Goal: Book appointment/travel/reservation

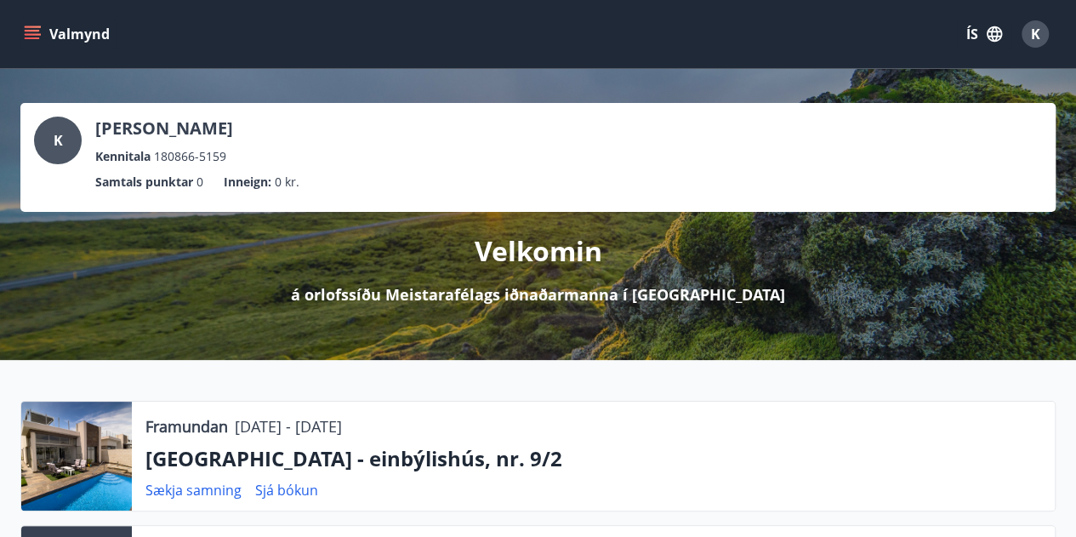
click at [34, 28] on icon "menu" at bounding box center [32, 34] width 17 height 17
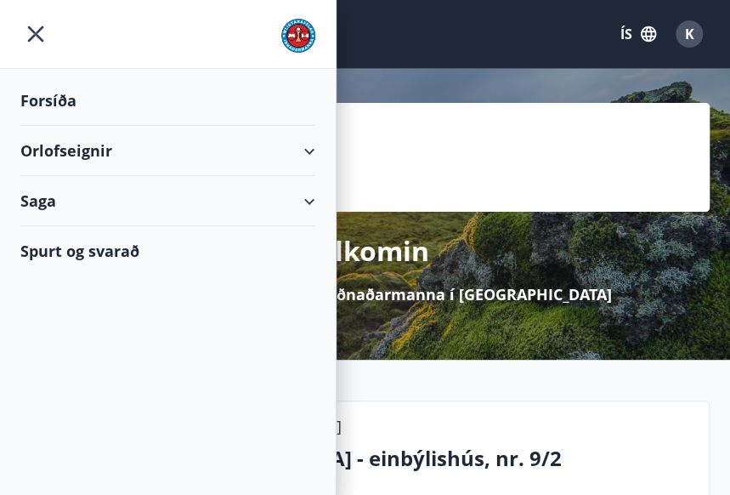
click at [66, 154] on div "Orlofseignir" at bounding box center [167, 151] width 295 height 50
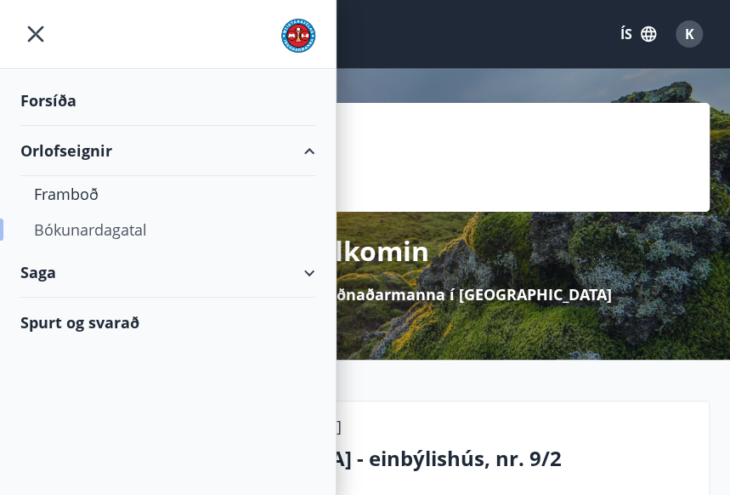
click at [88, 228] on div "Bókunardagatal" at bounding box center [168, 230] width 268 height 36
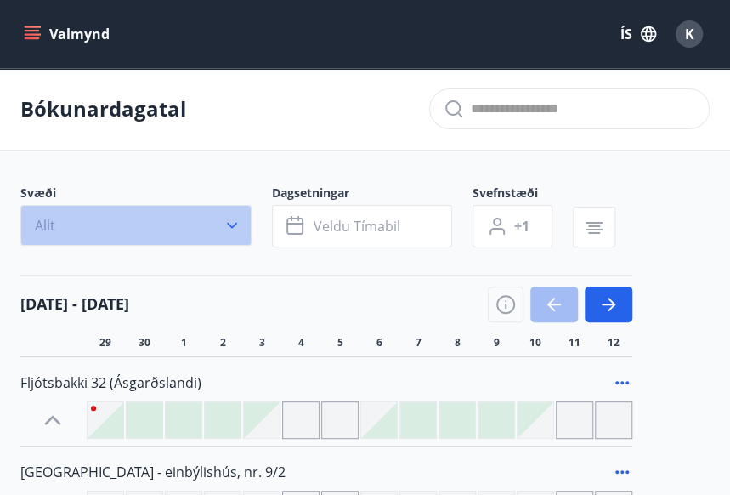
click at [227, 227] on icon "button" at bounding box center [232, 225] width 17 height 17
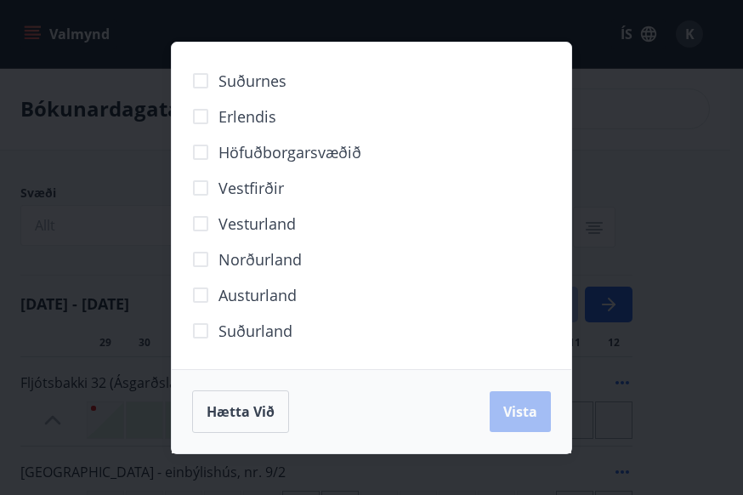
click at [262, 115] on span "Erlendis" at bounding box center [248, 116] width 58 height 22
click at [529, 416] on span "Vista" at bounding box center [520, 411] width 34 height 19
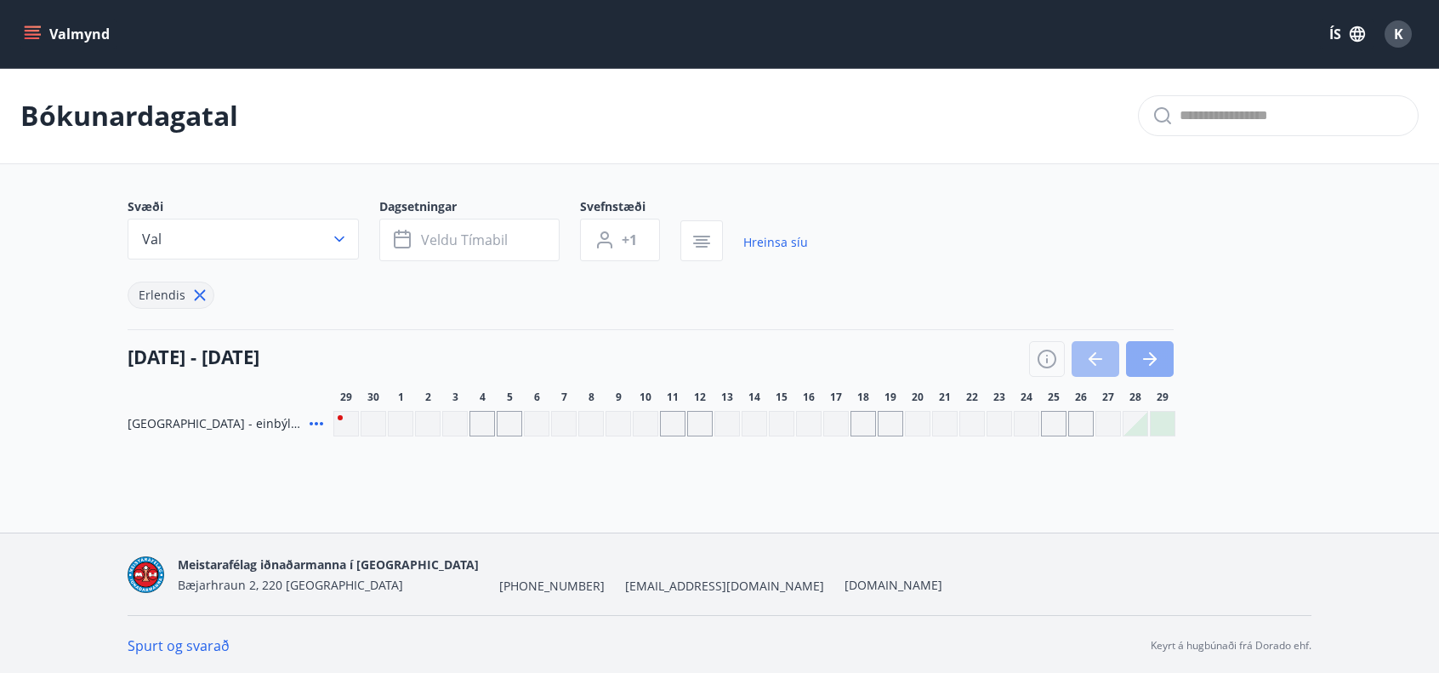
click at [1088, 358] on icon "button" at bounding box center [1150, 359] width 14 height 2
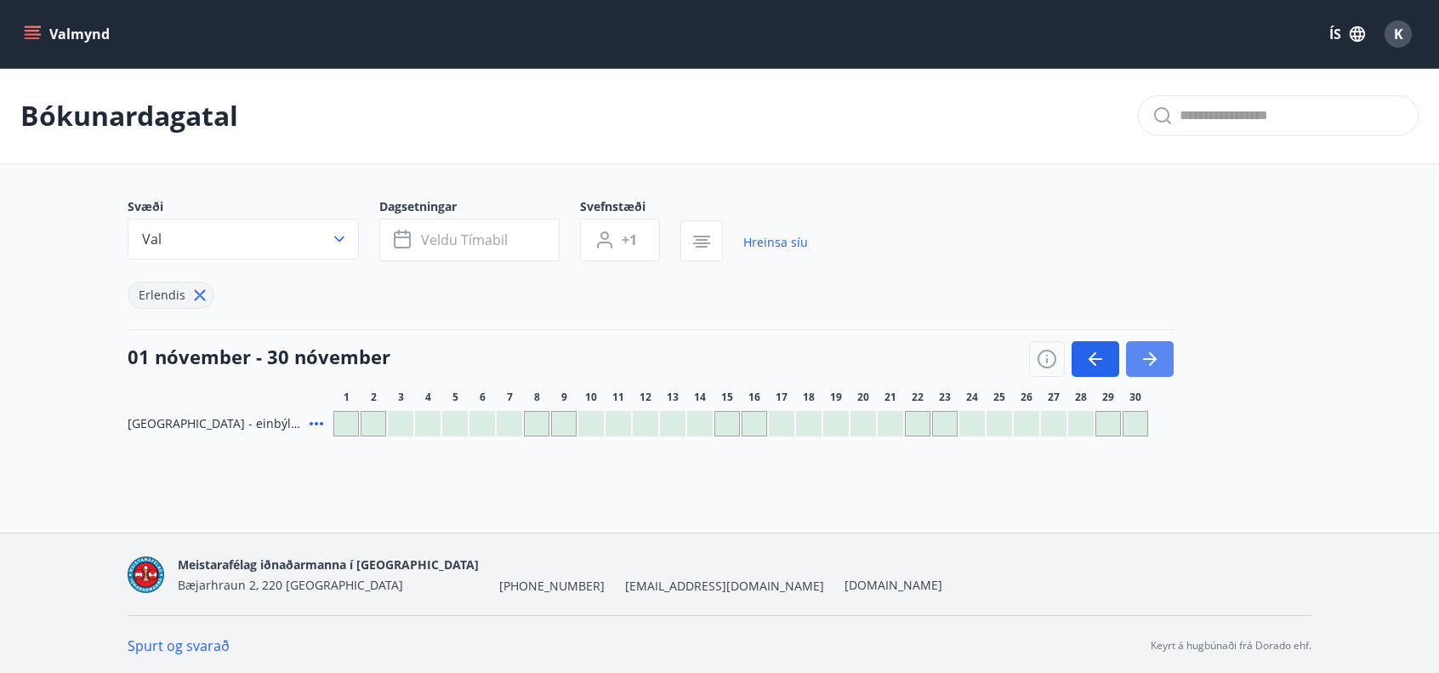
click at [1088, 358] on icon "button" at bounding box center [1150, 359] width 14 height 2
click at [1088, 355] on icon "button" at bounding box center [1149, 359] width 20 height 20
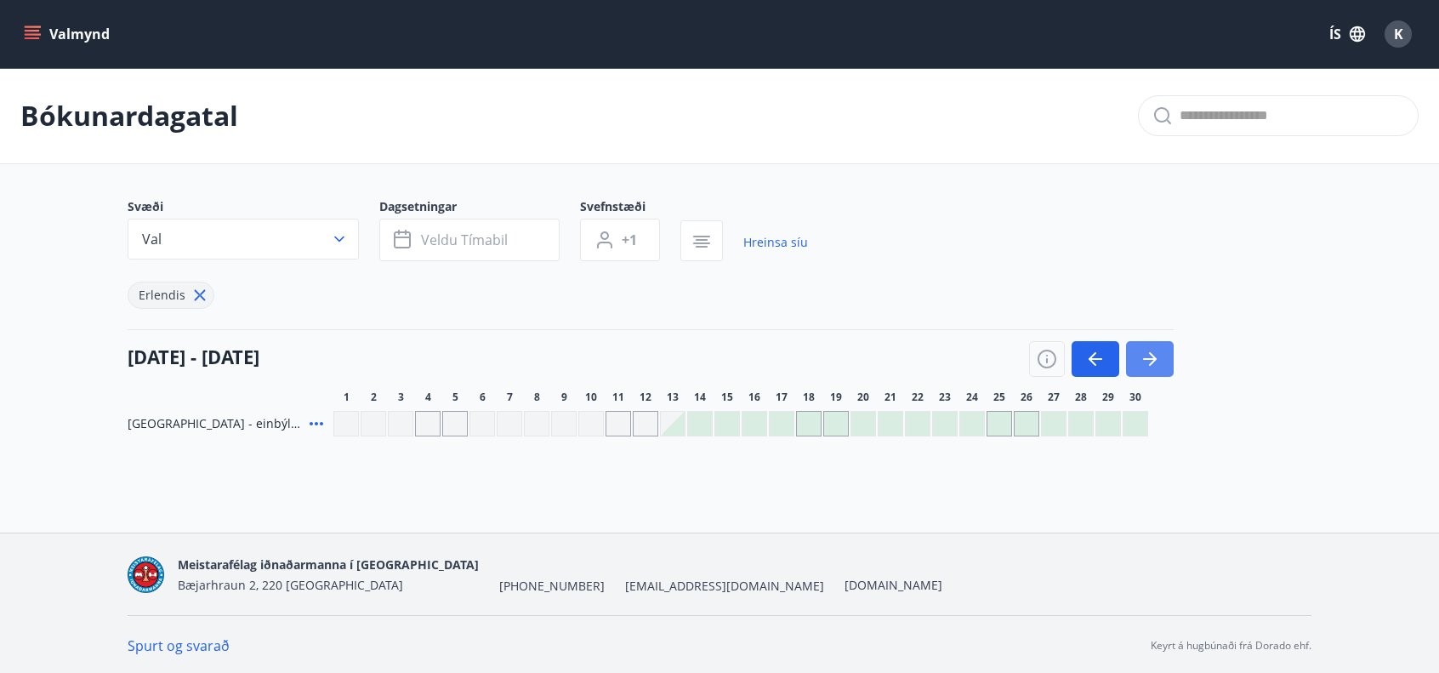
click at [1088, 354] on icon "button" at bounding box center [1149, 359] width 20 height 20
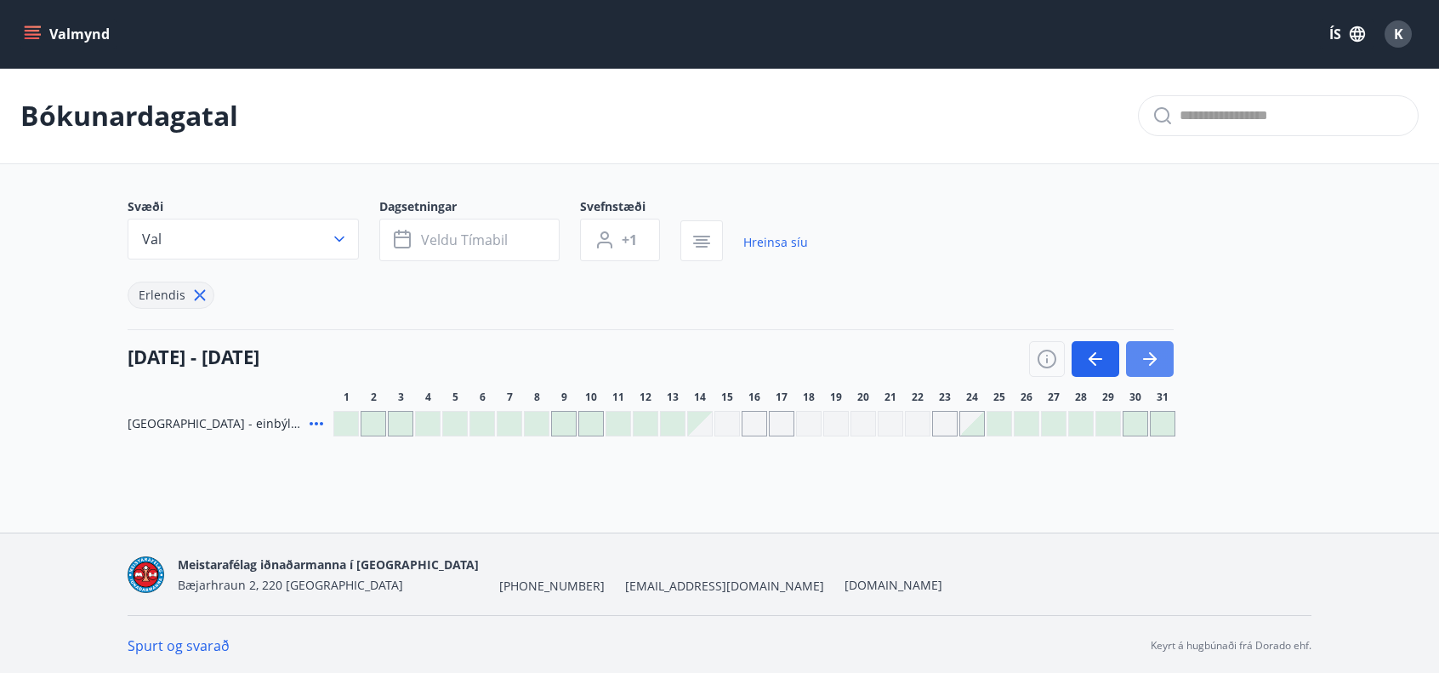
click at [1088, 354] on icon "button" at bounding box center [1149, 359] width 20 height 20
click at [1088, 355] on icon "button" at bounding box center [1095, 359] width 20 height 20
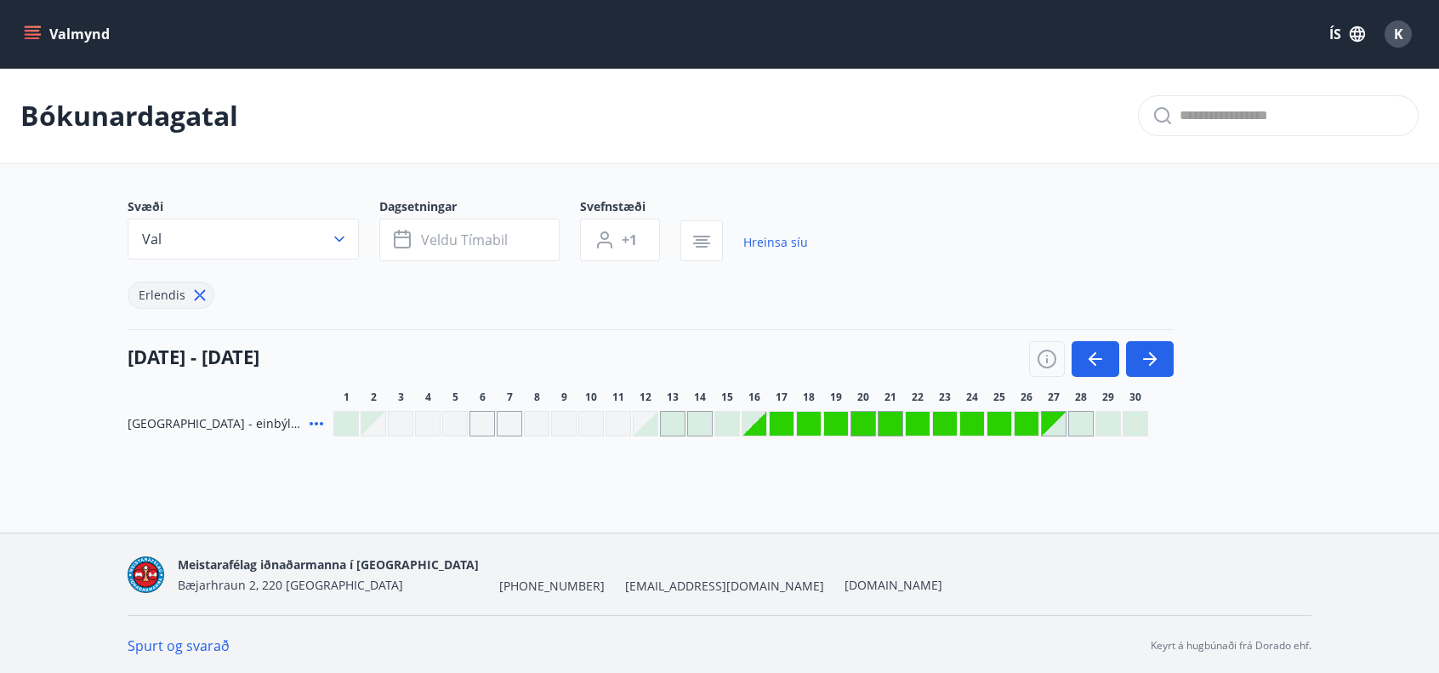
click at [1071, 427] on div at bounding box center [1081, 424] width 24 height 24
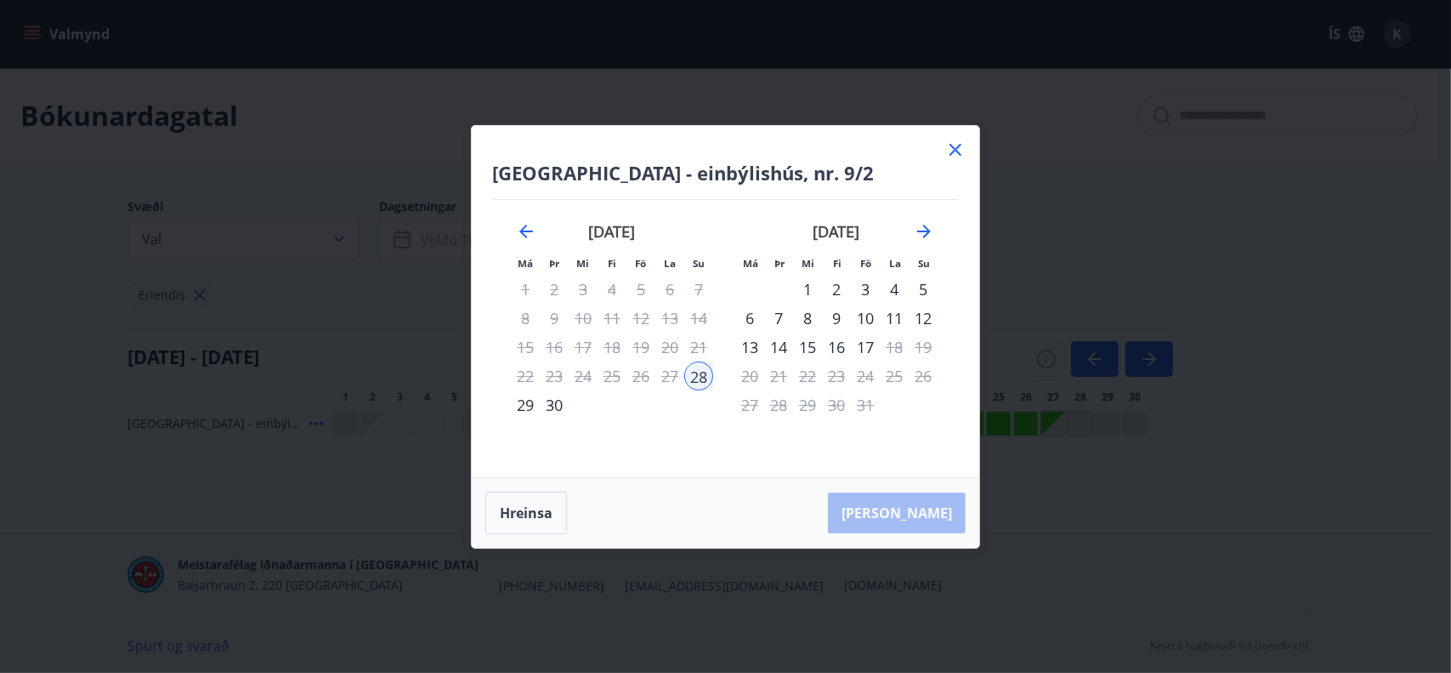
click at [916, 518] on div "Hreinsa Taka Frá" at bounding box center [726, 513] width 508 height 70
click at [696, 377] on div "28" at bounding box center [698, 375] width 29 height 29
click at [525, 400] on div "29" at bounding box center [525, 404] width 29 height 29
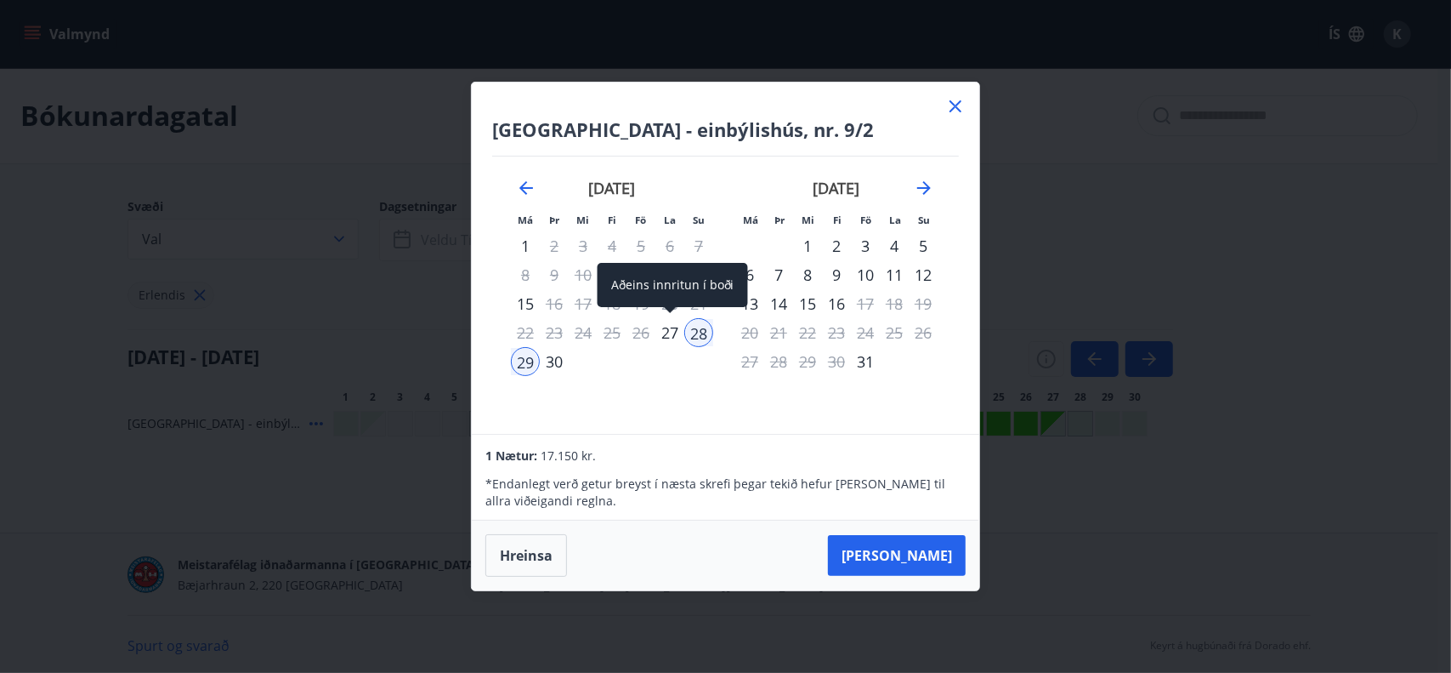
click at [667, 338] on div "27" at bounding box center [670, 332] width 29 height 29
click at [664, 339] on div "27" at bounding box center [670, 332] width 29 height 29
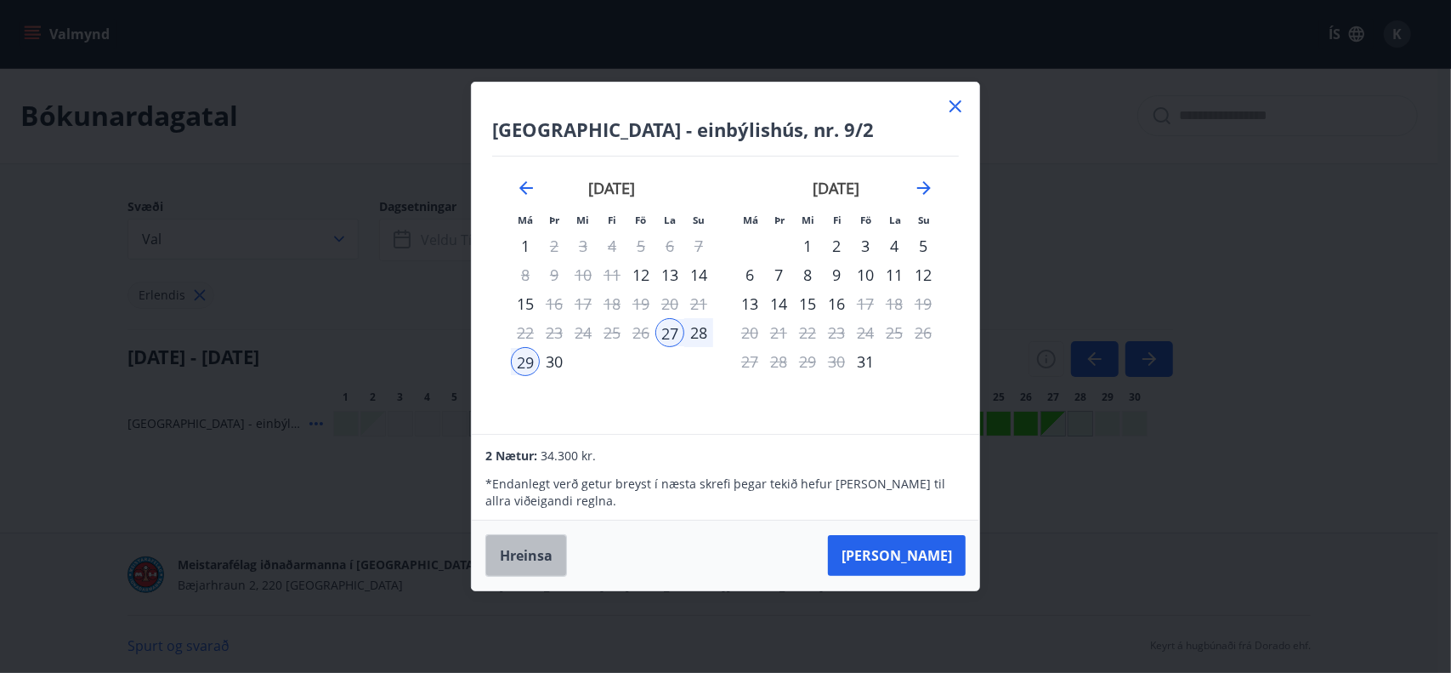
click at [541, 536] on button "Hreinsa" at bounding box center [527, 555] width 82 height 43
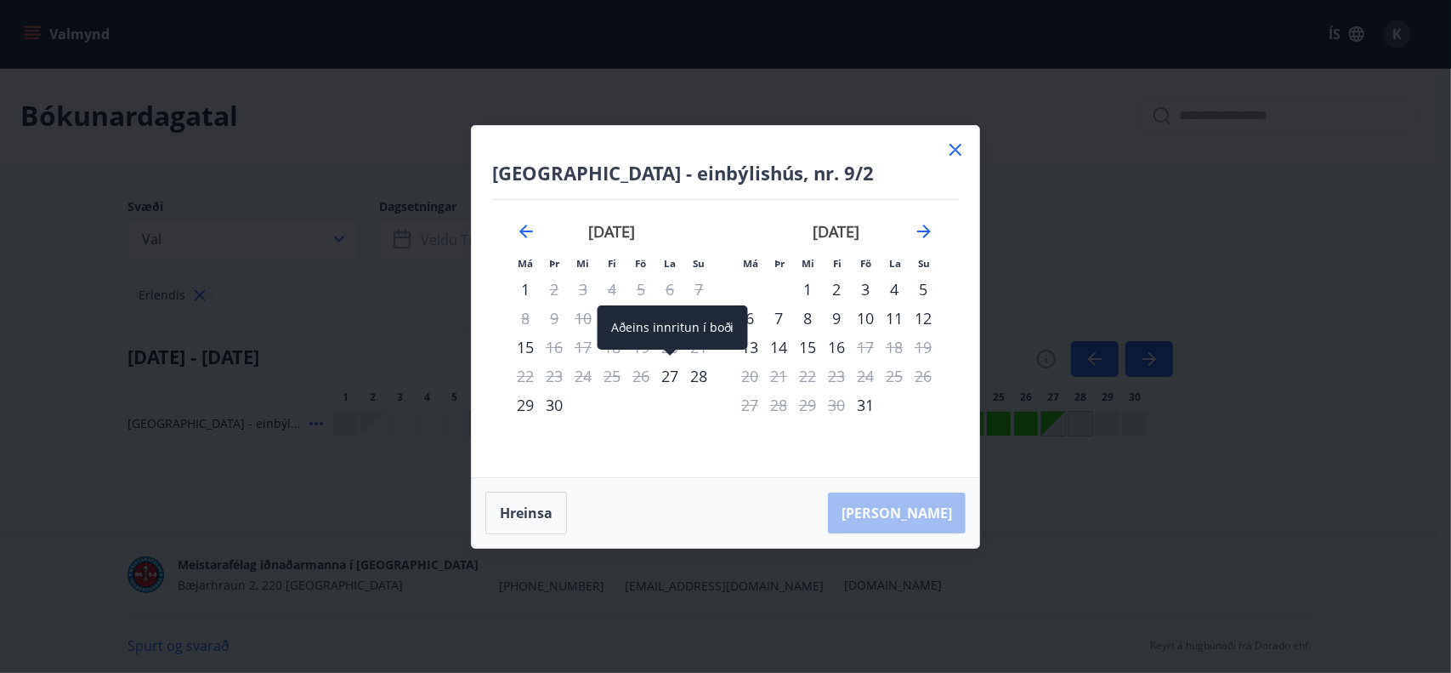
click at [667, 378] on div "27" at bounding box center [670, 375] width 29 height 29
click at [687, 378] on div "28" at bounding box center [698, 375] width 29 height 29
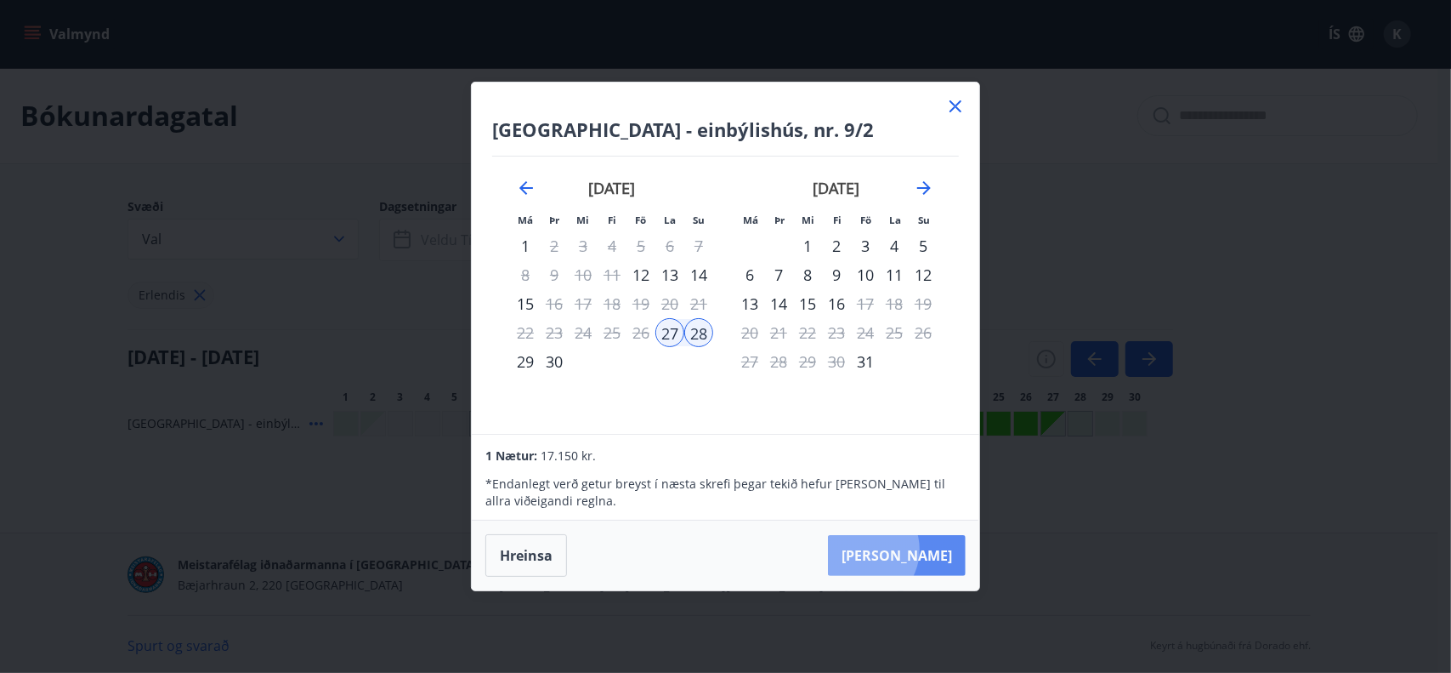
click at [914, 536] on button "Taka Frá" at bounding box center [897, 555] width 138 height 41
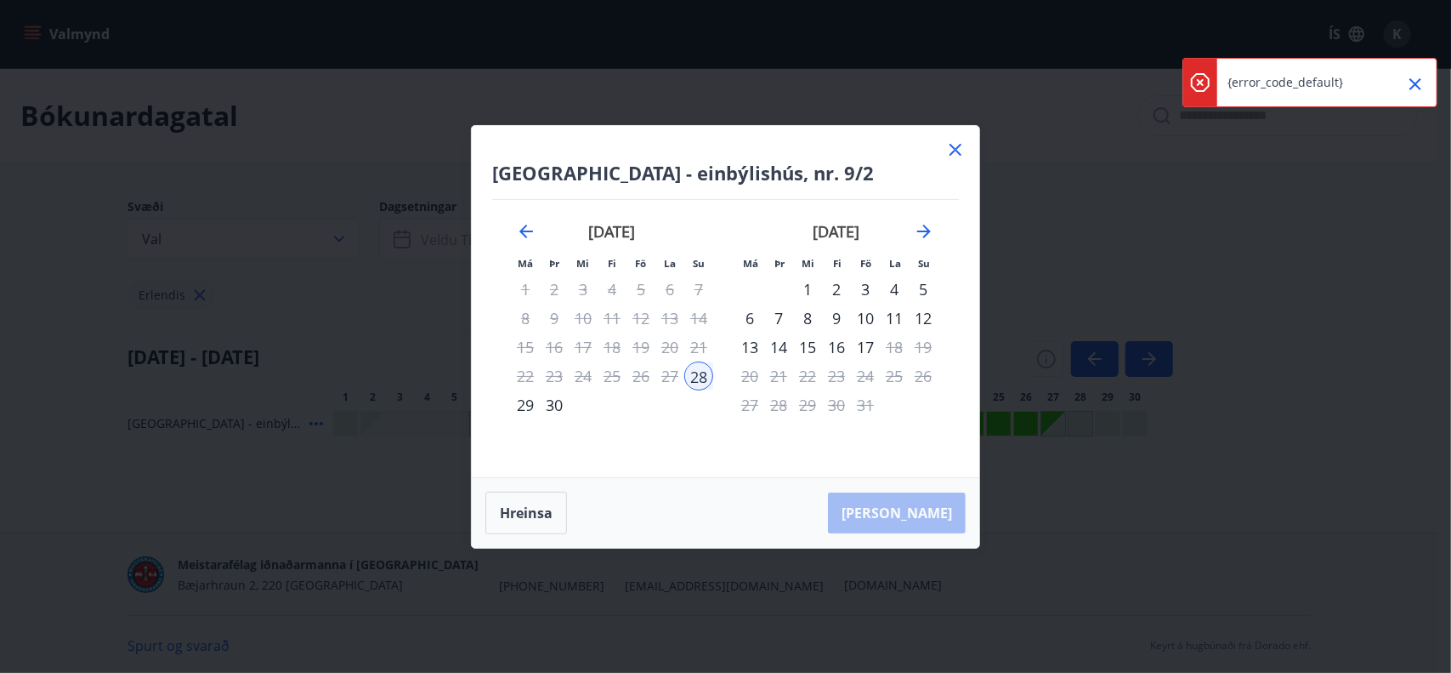
click at [958, 147] on icon at bounding box center [956, 150] width 12 height 12
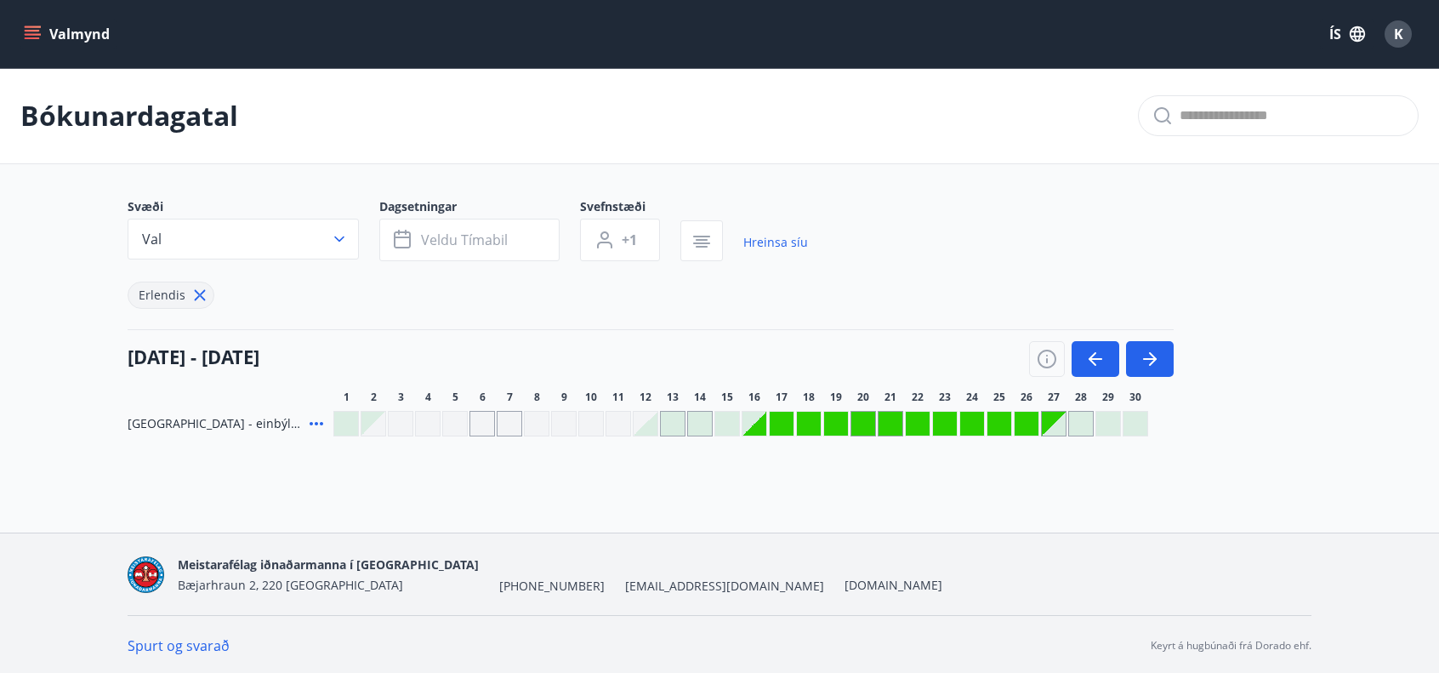
click at [1054, 426] on div at bounding box center [1054, 424] width 24 height 24
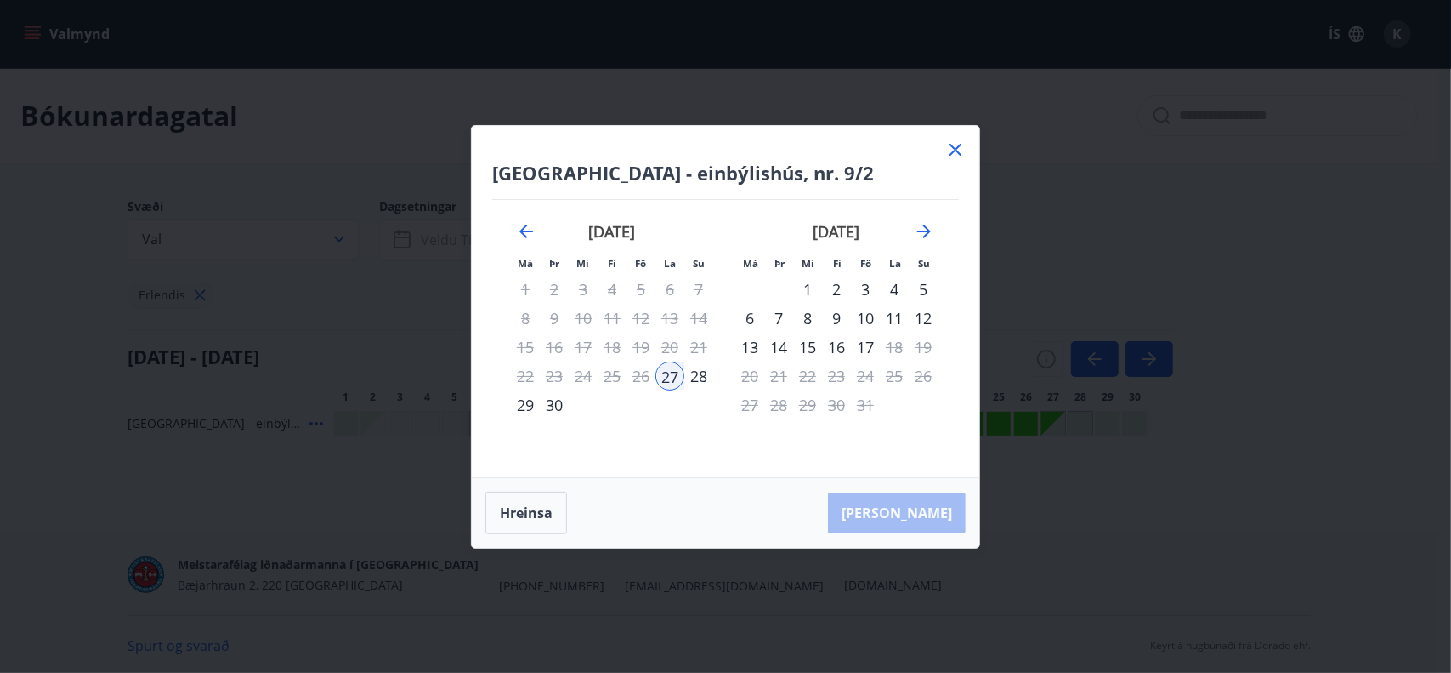
click at [697, 379] on div "28" at bounding box center [698, 375] width 29 height 29
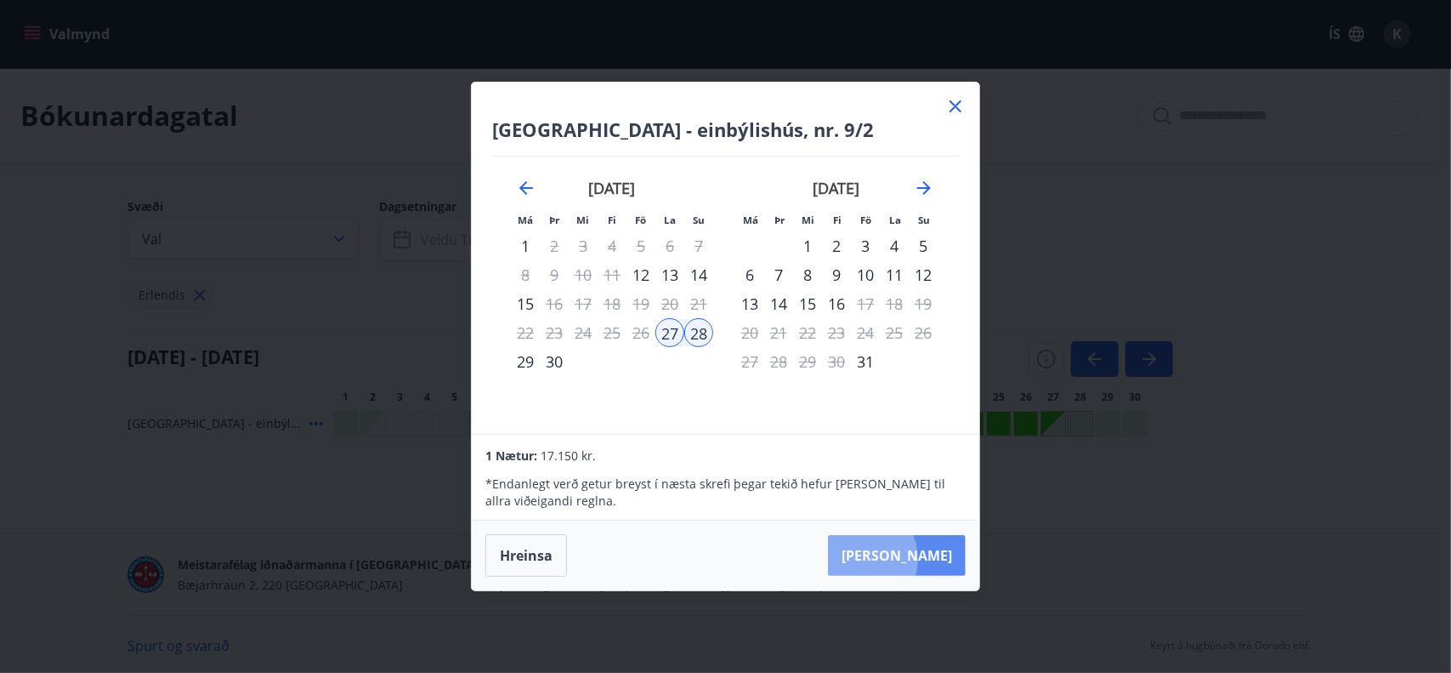
click at [910, 536] on button "Taka Frá" at bounding box center [897, 555] width 138 height 41
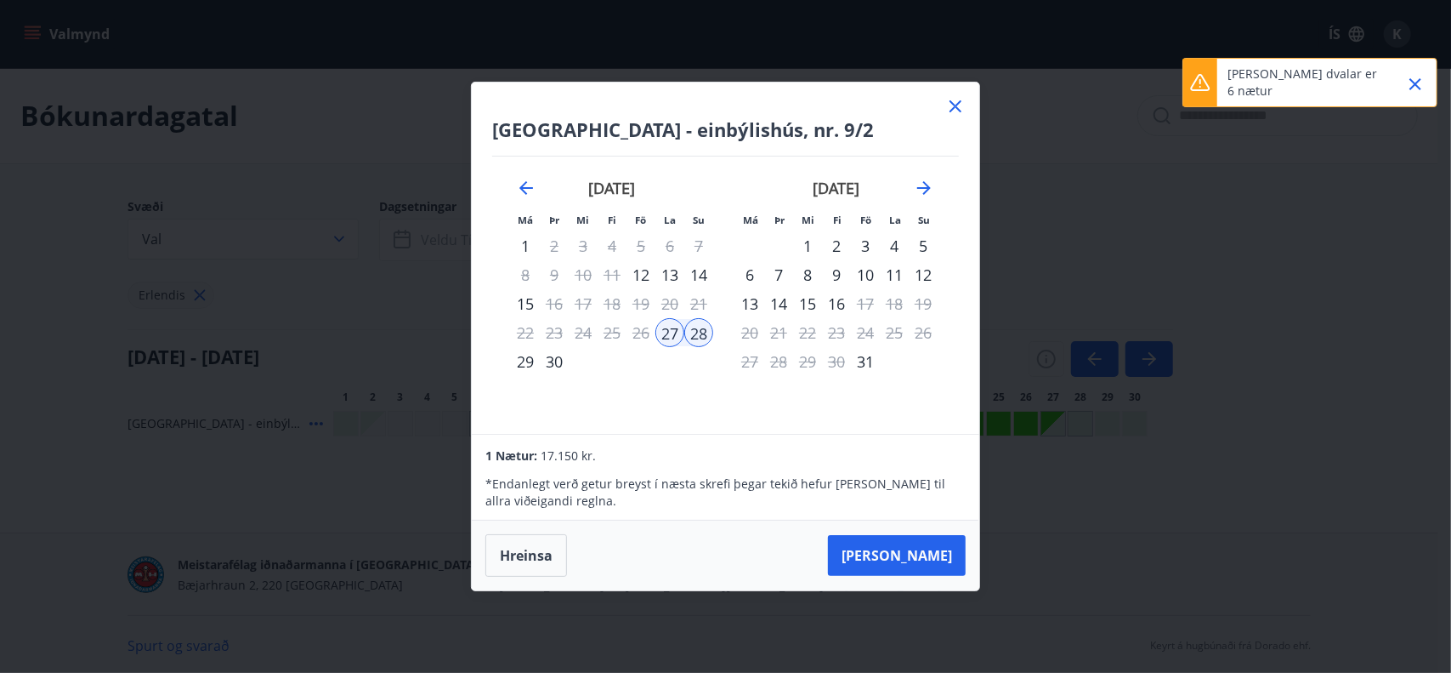
click at [1088, 82] on icon "Close" at bounding box center [1416, 84] width 20 height 20
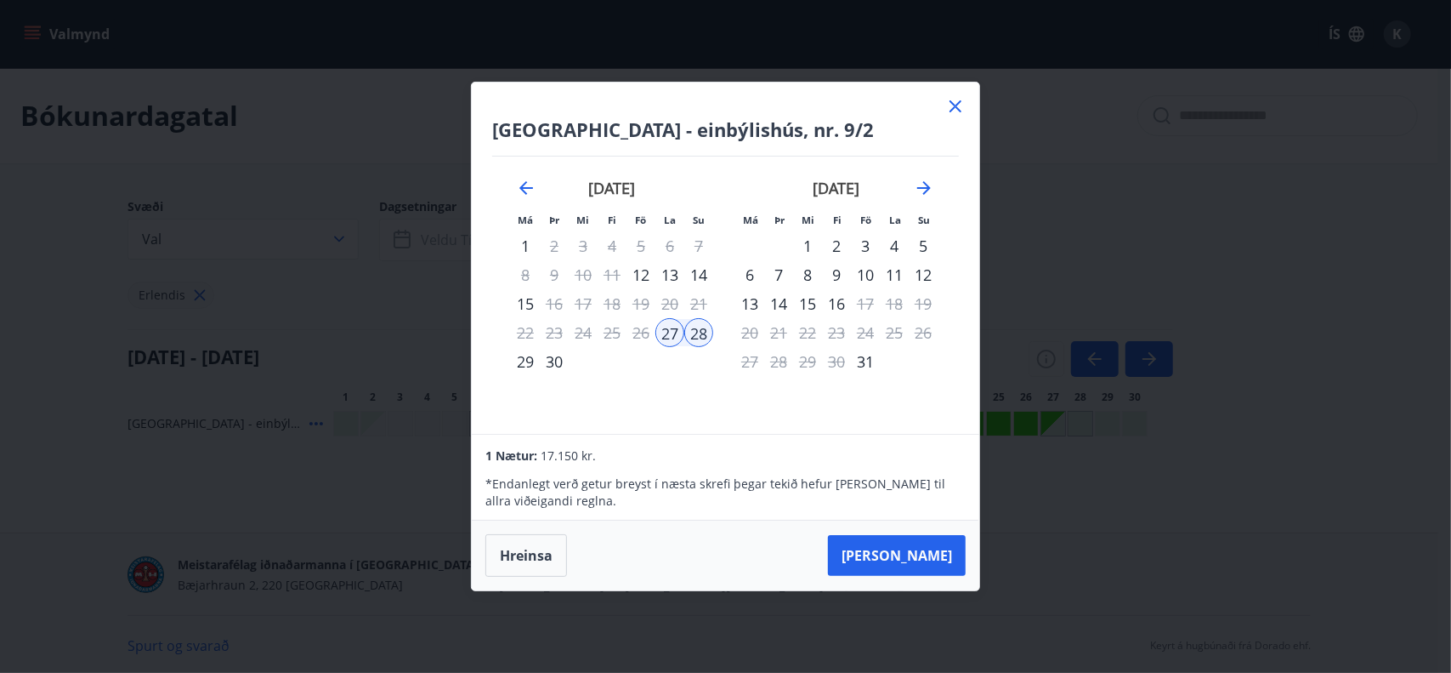
click at [952, 106] on icon at bounding box center [956, 106] width 20 height 20
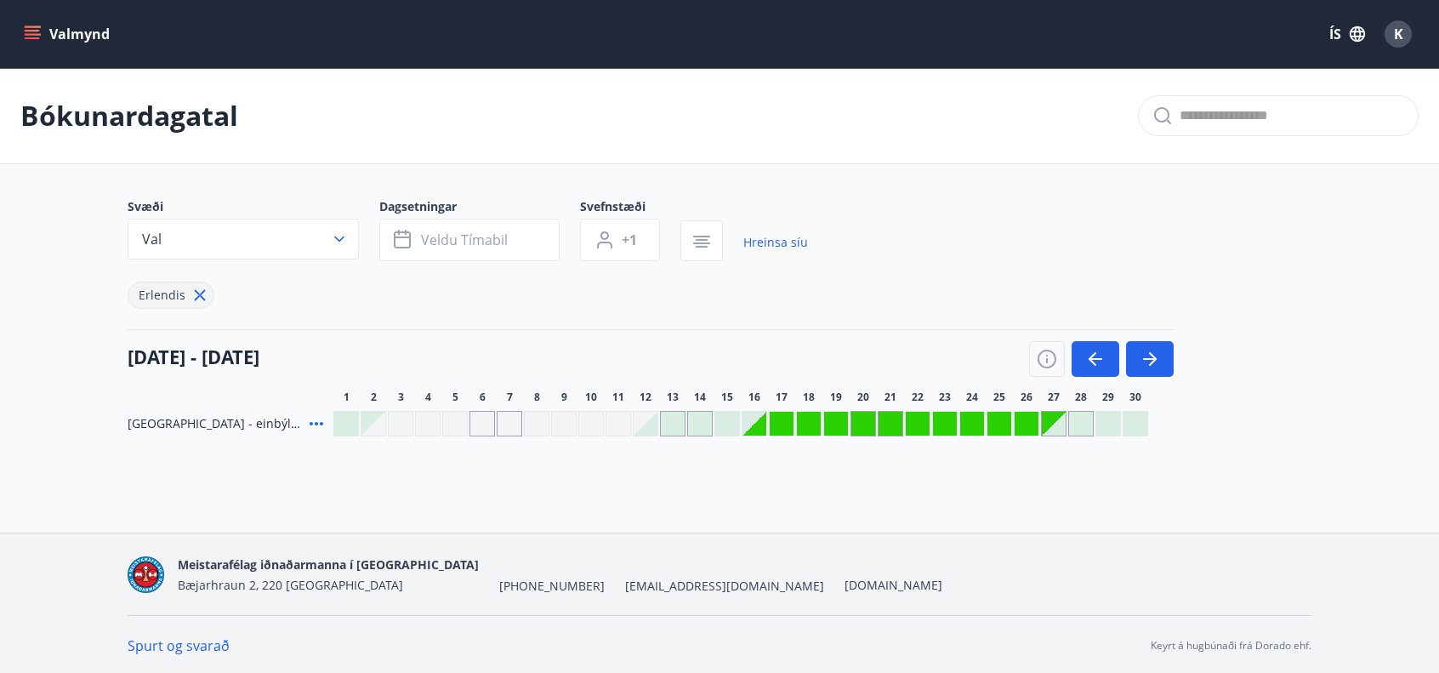
click at [82, 30] on button "Valmynd" at bounding box center [68, 34] width 96 height 31
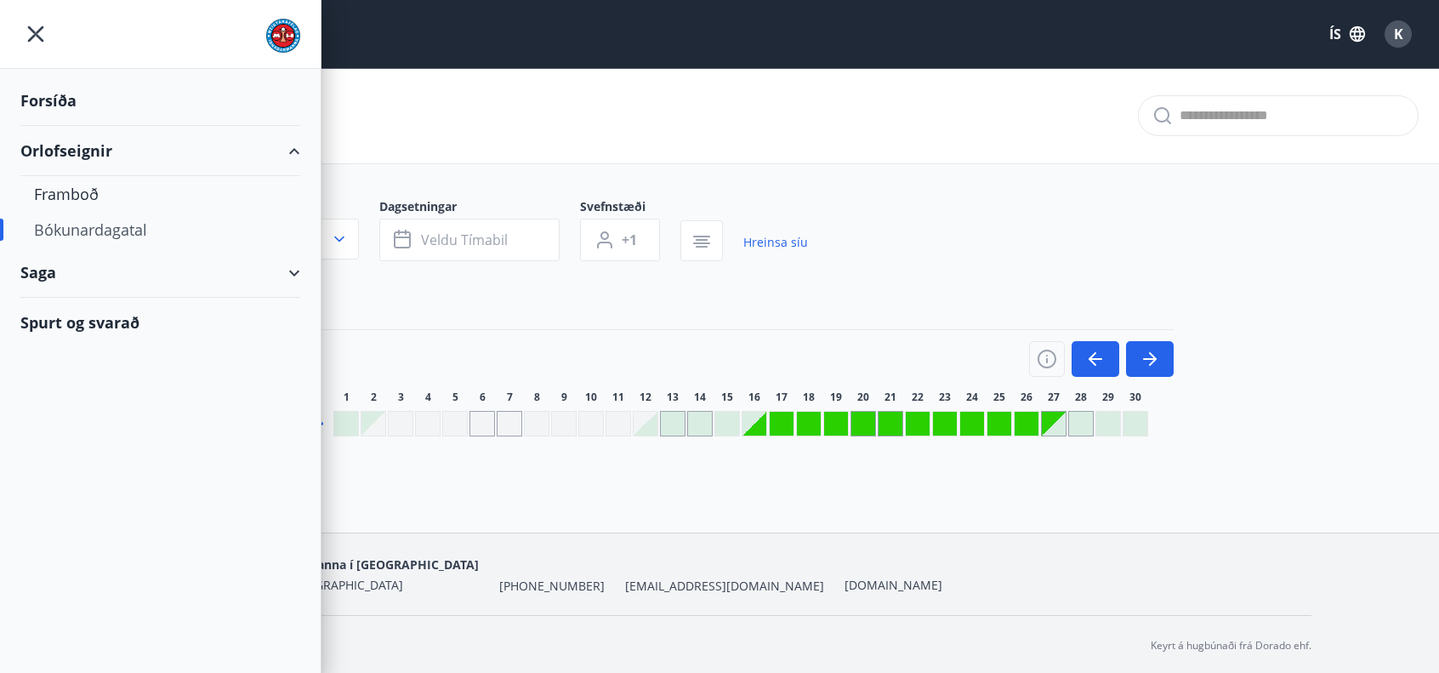
click at [297, 271] on div "Saga" at bounding box center [160, 272] width 280 height 50
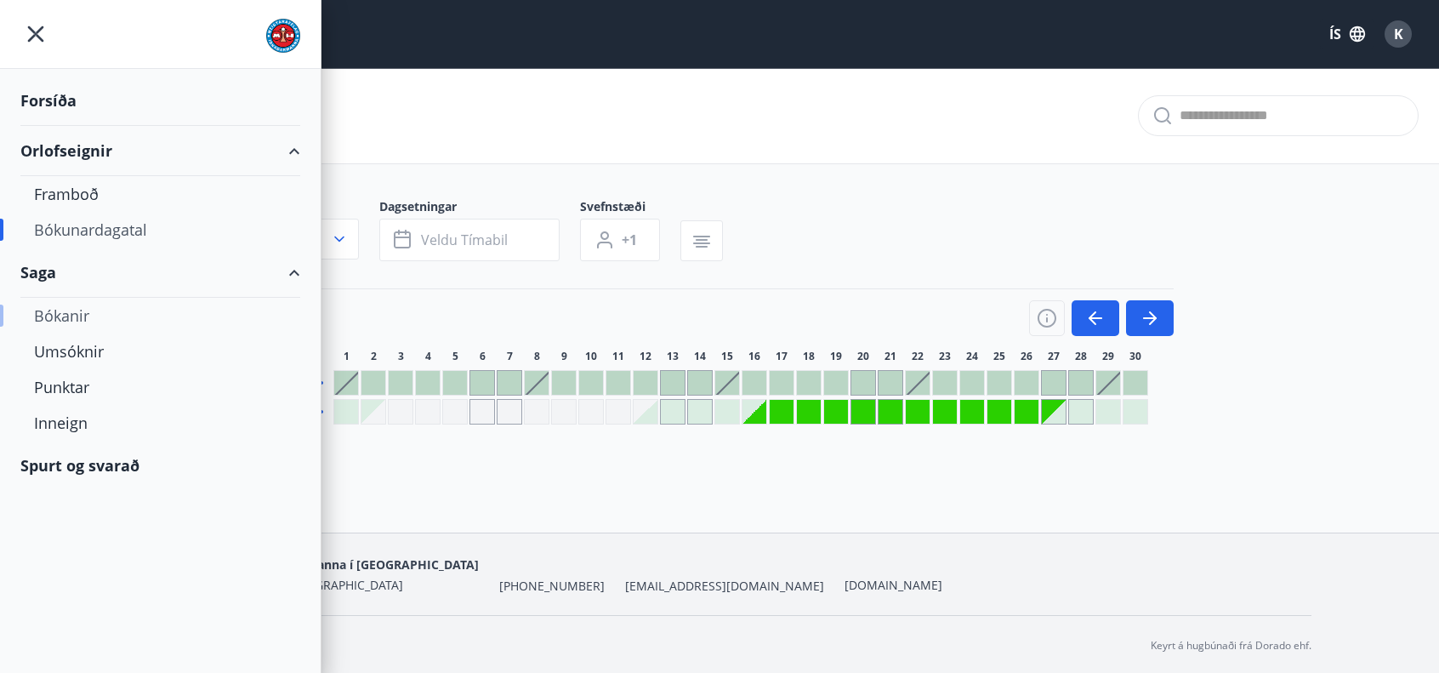
click at [69, 314] on div "Bókanir" at bounding box center [160, 316] width 253 height 36
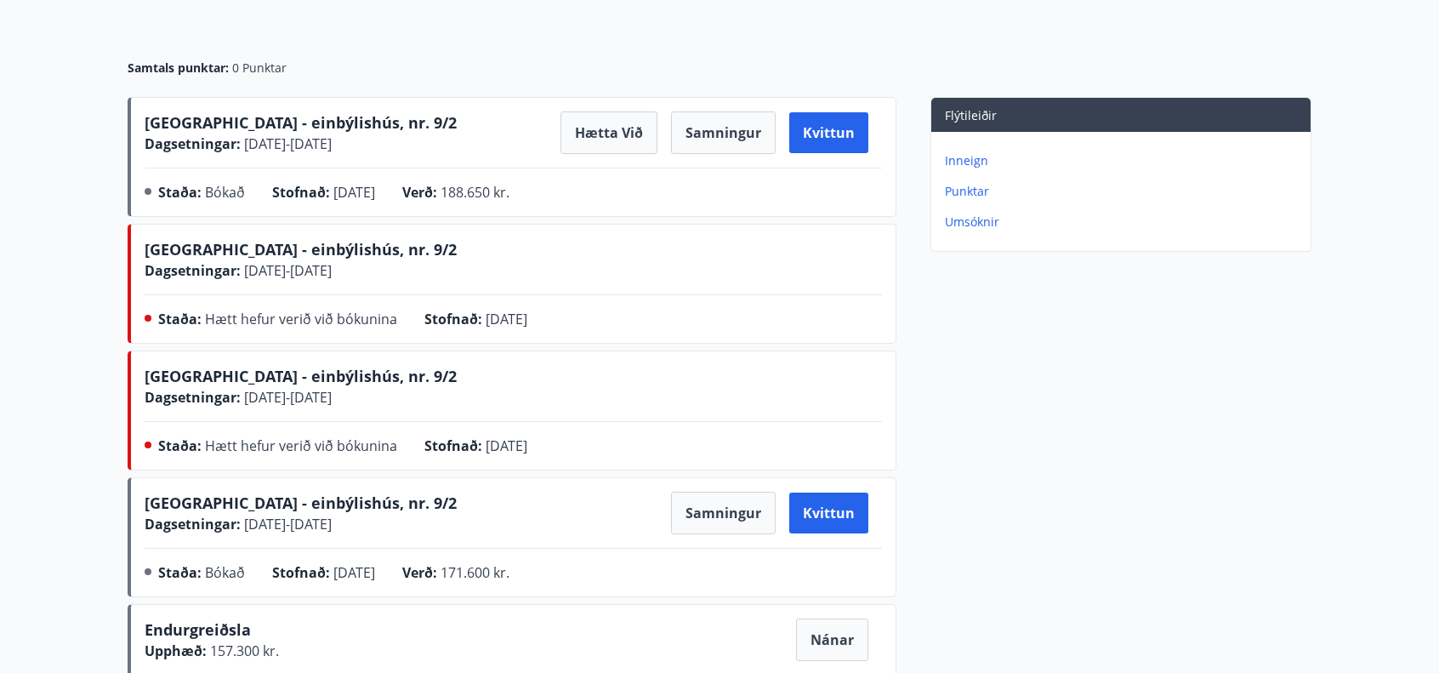
scroll to position [85, 0]
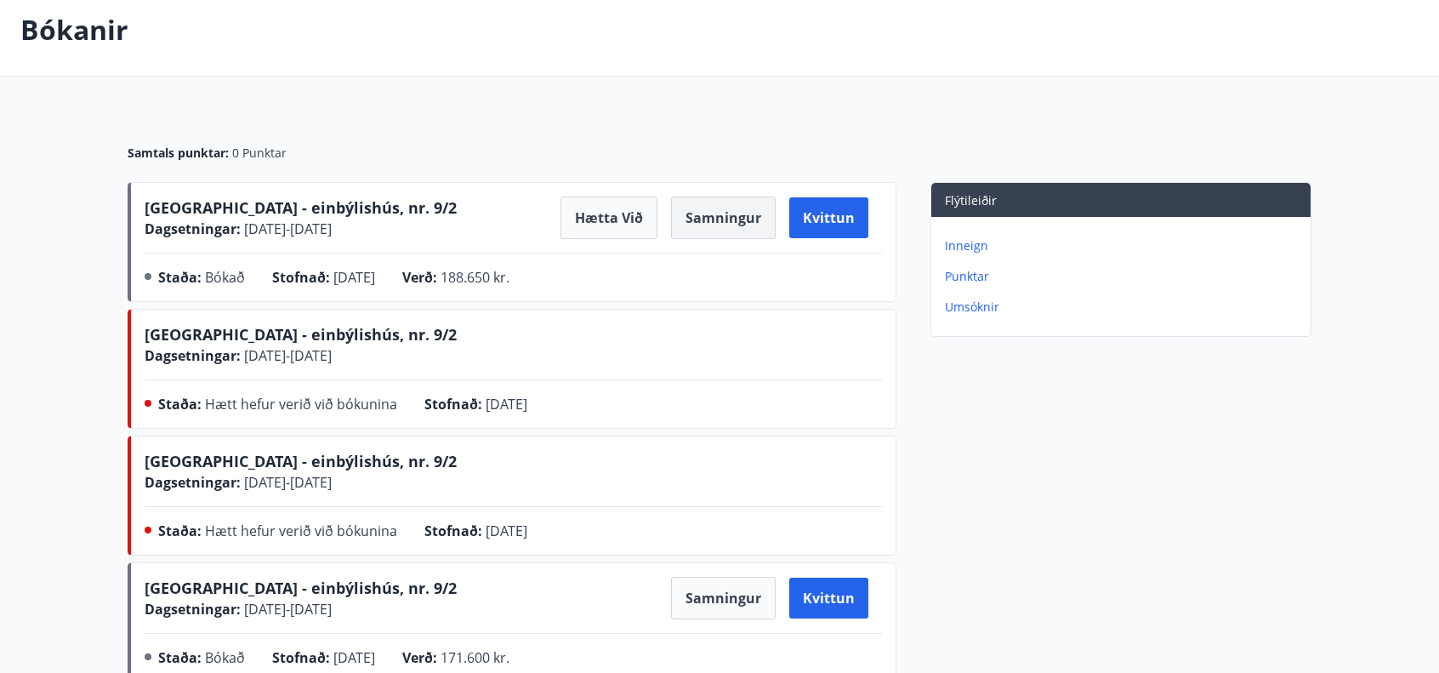
click at [723, 219] on button "Samningur" at bounding box center [723, 217] width 105 height 43
